Goal: Book appointment/travel/reservation

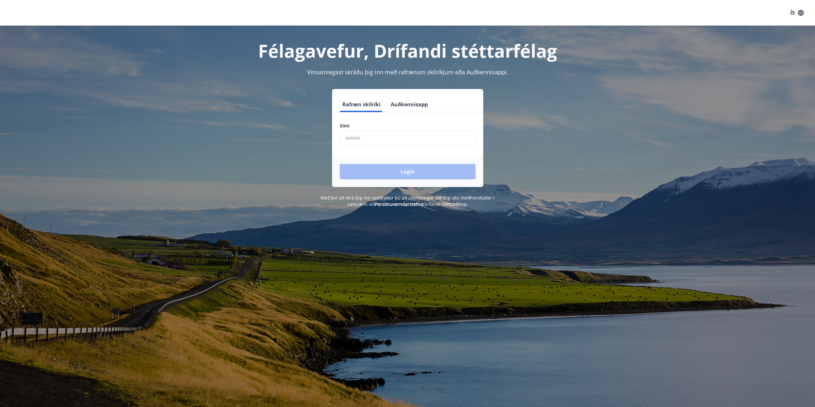
click at [360, 142] on input "phone" at bounding box center [408, 138] width 136 height 16
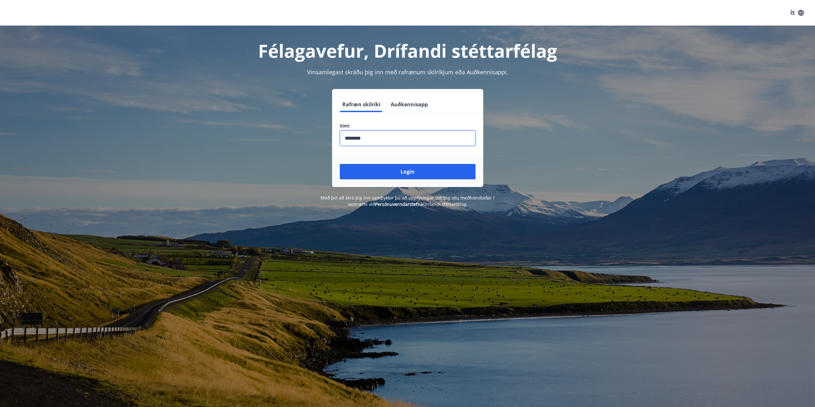
type input "********"
click at [340, 164] on button "Login" at bounding box center [408, 171] width 136 height 15
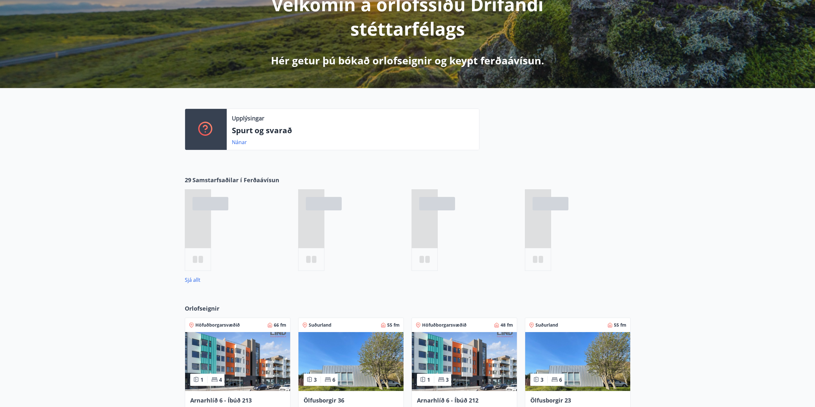
scroll to position [227, 0]
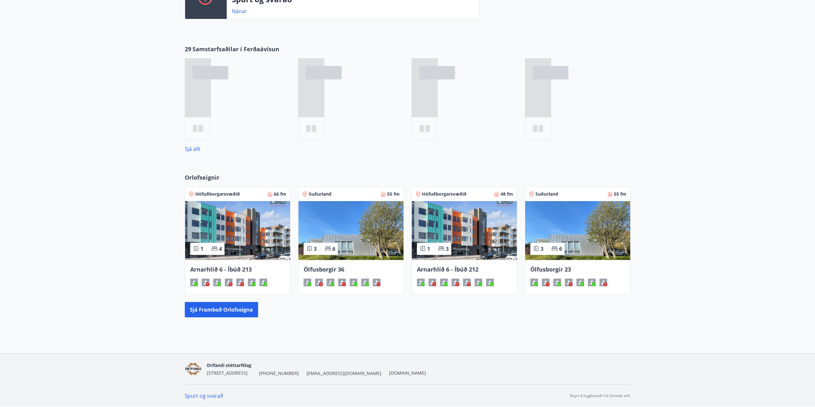
click at [442, 195] on span "Höfuðborgarsvæðið" at bounding box center [444, 194] width 45 height 6
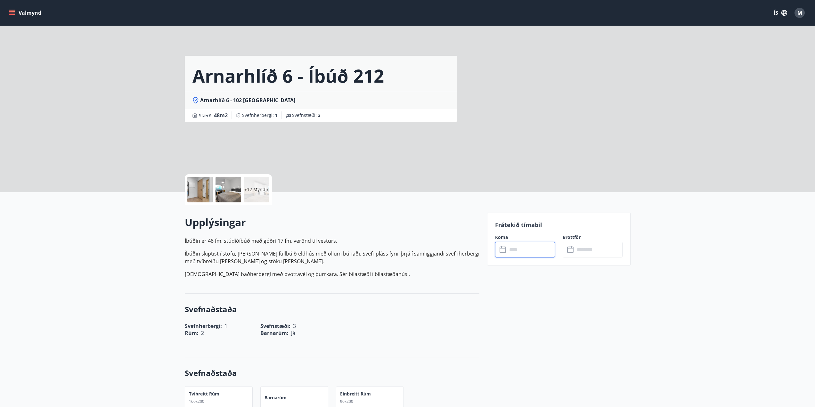
click at [536, 250] on input "text" at bounding box center [531, 250] width 48 height 16
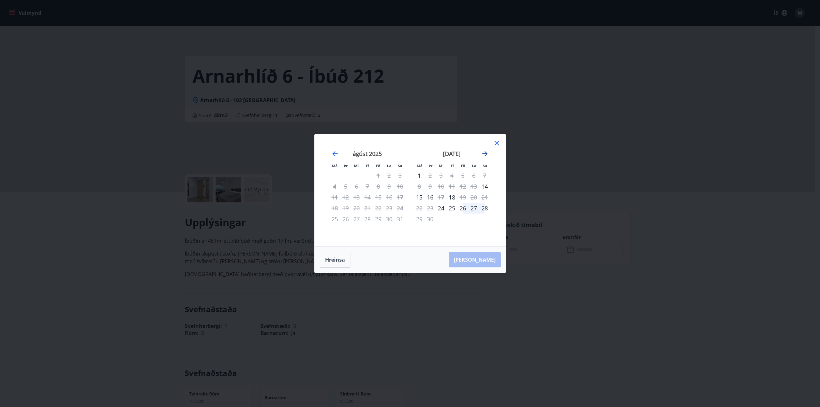
click at [485, 153] on icon "Move forward to switch to the next month." at bounding box center [484, 153] width 5 height 5
click at [441, 187] on div "8" at bounding box center [441, 186] width 11 height 11
click at [486, 187] on div "12" at bounding box center [484, 186] width 11 height 11
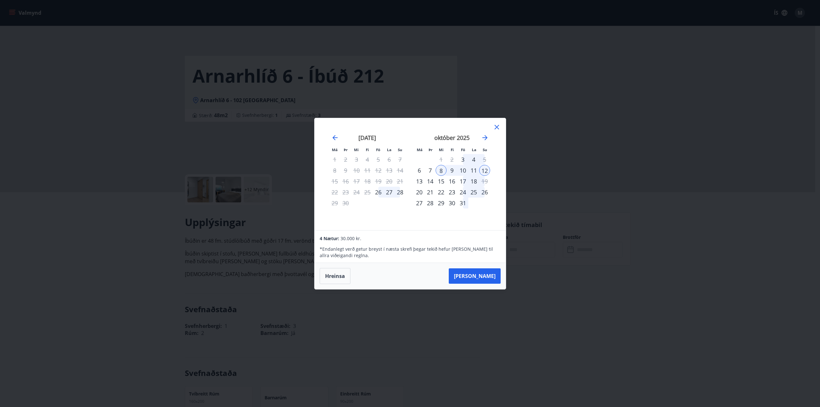
click at [418, 181] on div "13" at bounding box center [419, 181] width 11 height 11
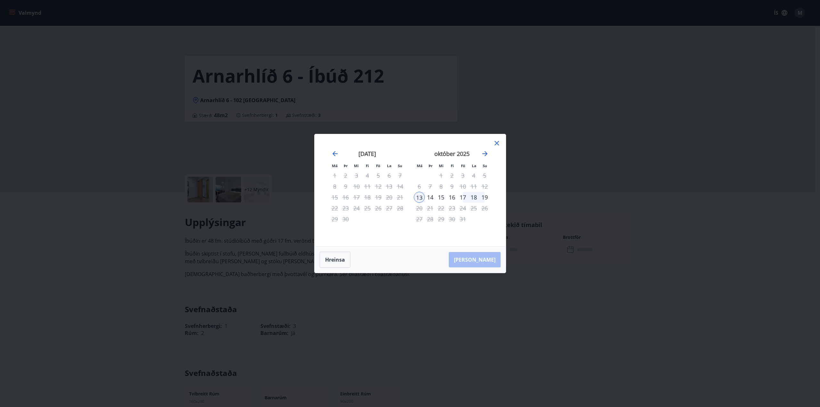
click at [441, 188] on div "8" at bounding box center [441, 186] width 11 height 11
click at [444, 205] on div "22" at bounding box center [441, 208] width 11 height 11
click at [321, 260] on button "Hreinsa" at bounding box center [335, 260] width 31 height 16
click at [443, 187] on div "8" at bounding box center [441, 186] width 11 height 11
click at [422, 196] on div "13" at bounding box center [419, 197] width 11 height 11
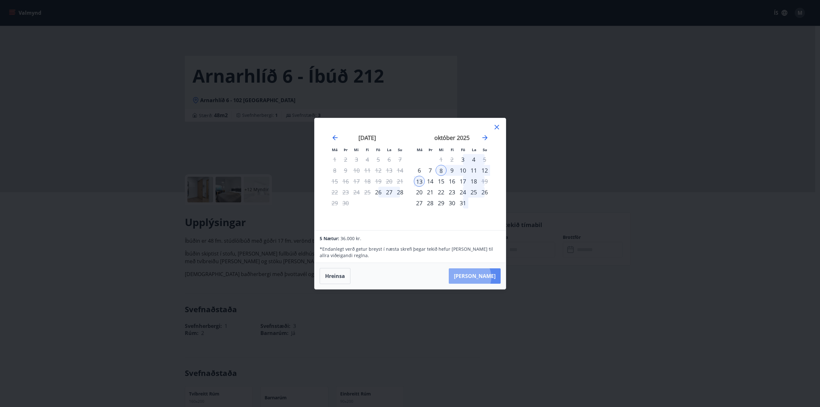
click at [489, 277] on button "Taka Frá" at bounding box center [475, 275] width 52 height 15
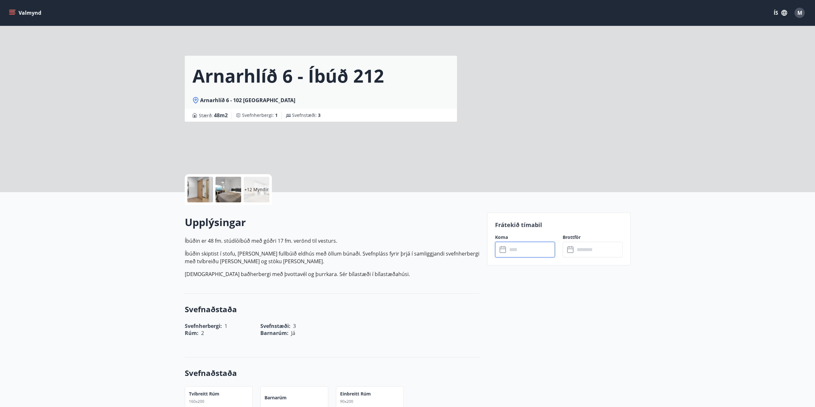
type input "******"
click at [598, 309] on button "Greiða" at bounding box center [593, 308] width 60 height 15
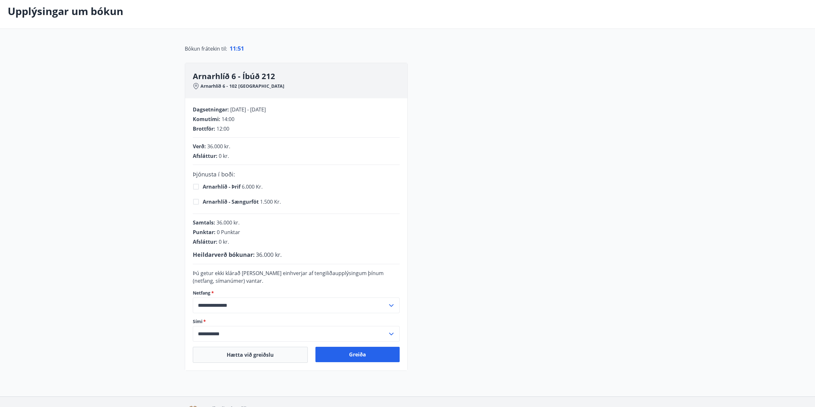
scroll to position [64, 0]
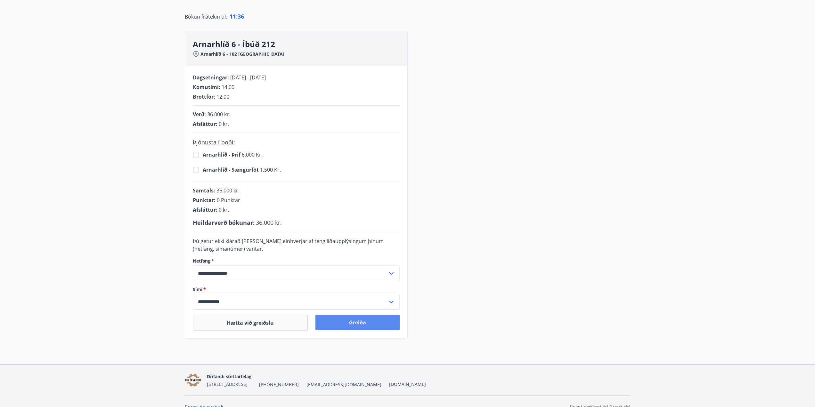
click at [361, 325] on button "Greiða" at bounding box center [357, 322] width 84 height 15
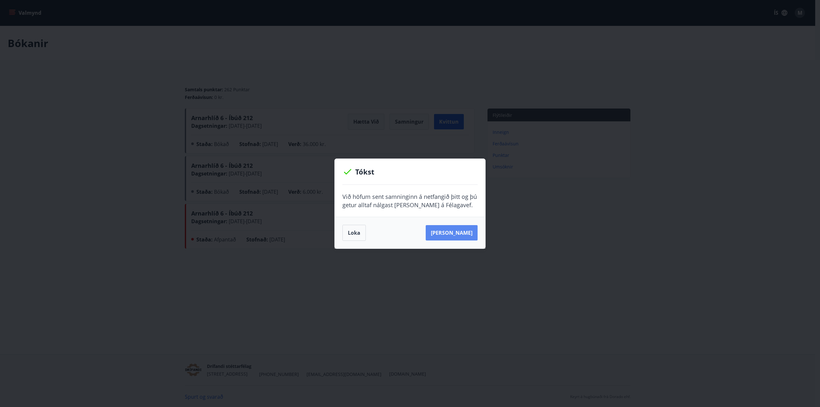
click at [463, 237] on button "[PERSON_NAME]" at bounding box center [452, 232] width 52 height 15
click at [360, 233] on button "Loka" at bounding box center [353, 233] width 23 height 16
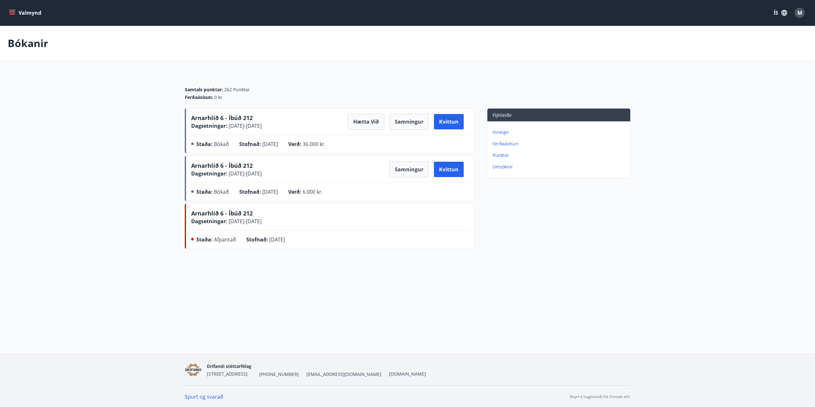
click at [38, 11] on button "Valmynd" at bounding box center [26, 13] width 36 height 12
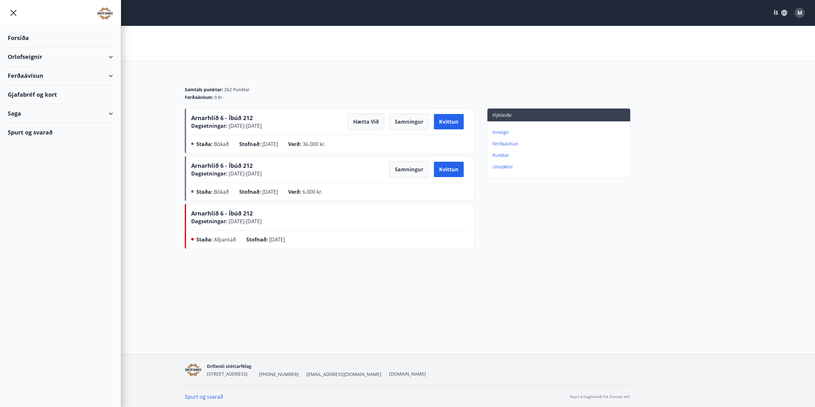
click at [9, 14] on icon "menu" at bounding box center [14, 13] width 12 height 12
